Goal: Task Accomplishment & Management: Manage account settings

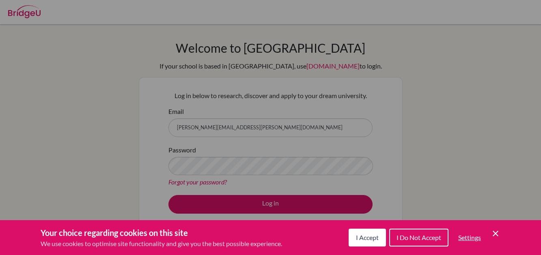
scroll to position [78, 0]
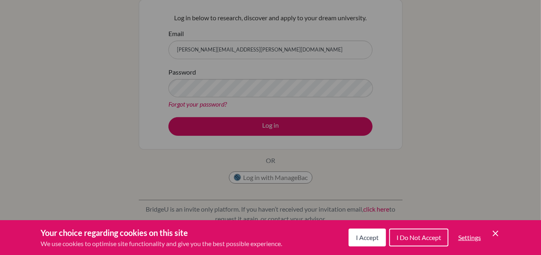
click at [371, 251] on div "Your choice regarding cookies on this site We use cookies to optimise site func…" at bounding box center [270, 237] width 541 height 35
click at [365, 237] on span "I Accept" at bounding box center [367, 238] width 23 height 8
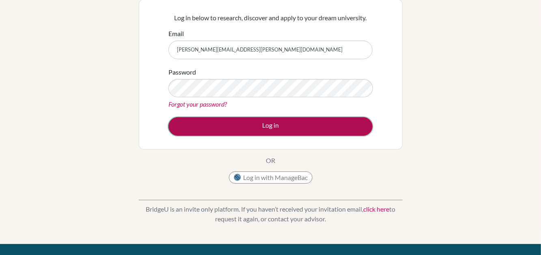
click at [224, 131] on button "Log in" at bounding box center [270, 126] width 204 height 19
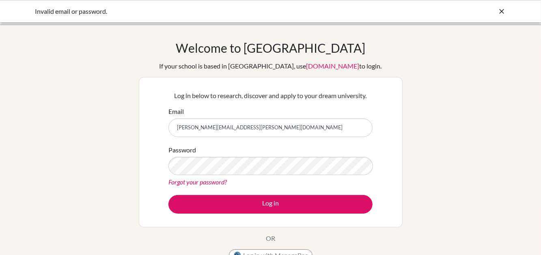
click at [500, 11] on icon at bounding box center [502, 11] width 8 height 8
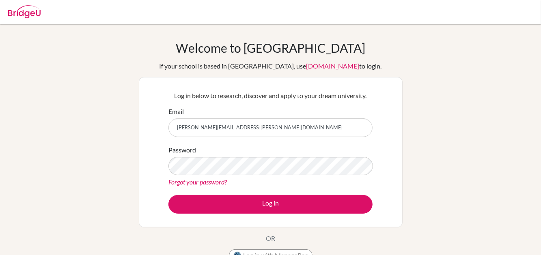
click at [34, 14] on img at bounding box center [24, 11] width 32 height 13
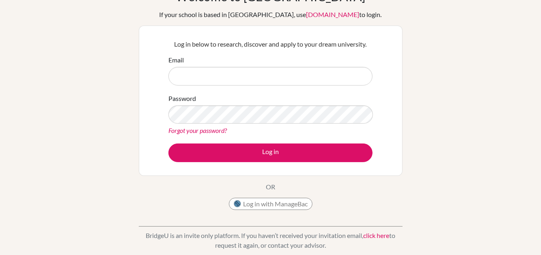
scroll to position [50, 0]
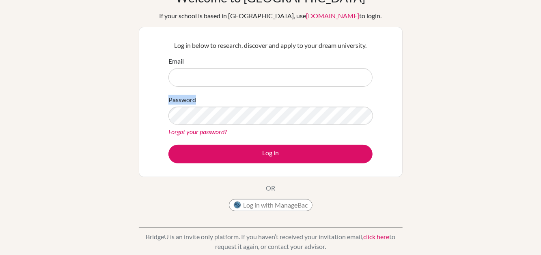
drag, startPoint x: 210, startPoint y: 88, endPoint x: 213, endPoint y: 82, distance: 7.1
click at [213, 82] on form "Email Password Forgot your password? Log in" at bounding box center [270, 109] width 204 height 107
click at [213, 82] on input "Email" at bounding box center [270, 77] width 204 height 19
type input "[PERSON_NAME][EMAIL_ADDRESS][PERSON_NAME][DOMAIN_NAME]"
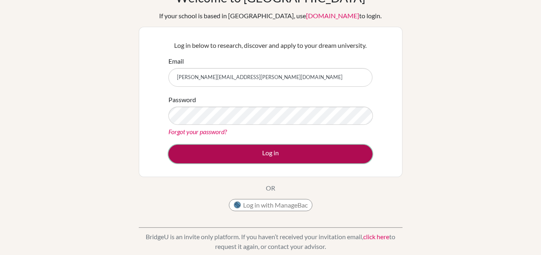
click at [193, 156] on button "Log in" at bounding box center [270, 154] width 204 height 19
